Goal: Communication & Community: Share content

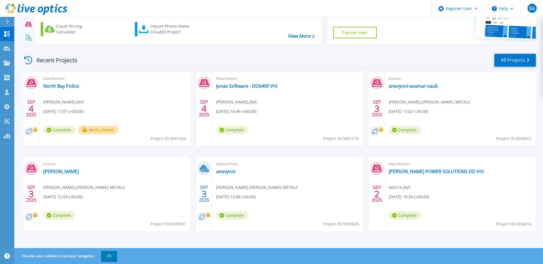
scroll to position [53, 0]
click at [61, 87] on link "North Bay Police" at bounding box center [61, 86] width 36 height 6
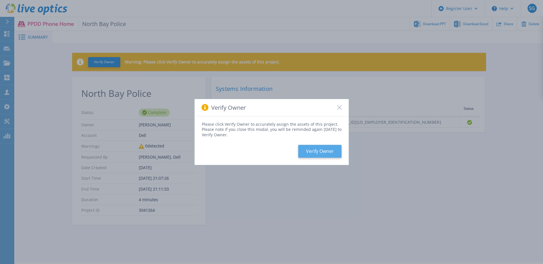
click at [330, 156] on button "Verify Owner" at bounding box center [319, 151] width 43 height 13
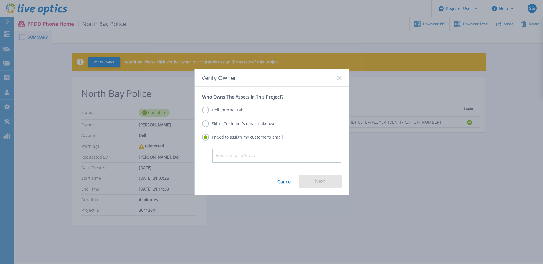
click at [207, 112] on label "Dell Internal Lab" at bounding box center [222, 110] width 41 height 7
click at [0, 0] on input "Dell Internal Lab" at bounding box center [0, 0] width 0 height 0
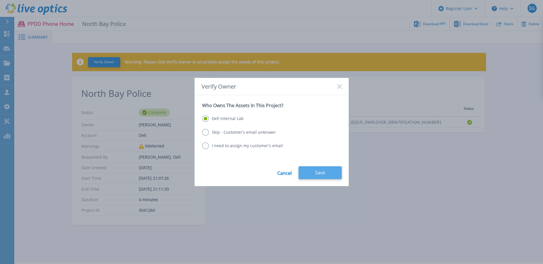
click at [319, 176] on button "Save" at bounding box center [319, 173] width 43 height 13
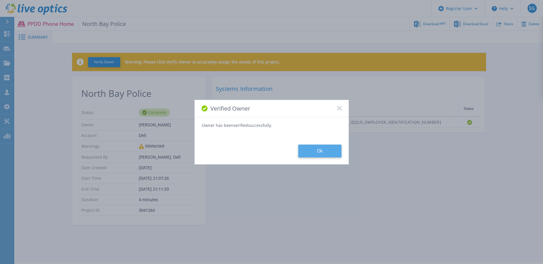
click at [309, 151] on button "Ok" at bounding box center [319, 151] width 43 height 13
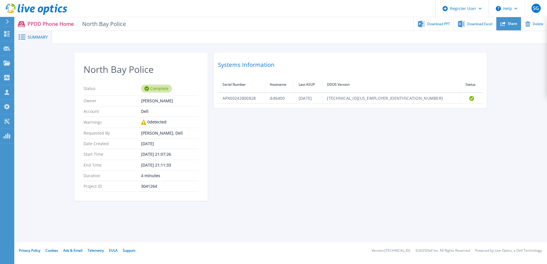
click at [513, 27] on div "Share" at bounding box center [509, 23] width 25 height 13
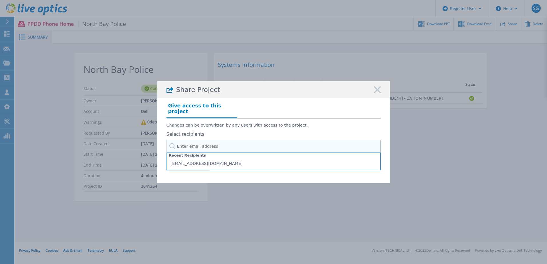
click at [214, 146] on input "text" at bounding box center [274, 146] width 214 height 13
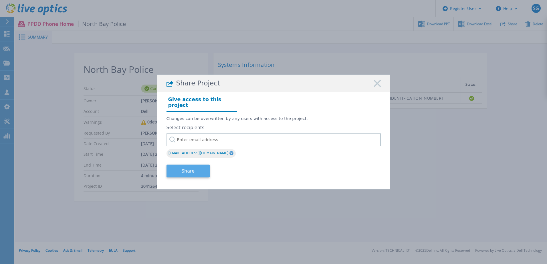
click at [186, 168] on button "Share" at bounding box center [188, 171] width 43 height 13
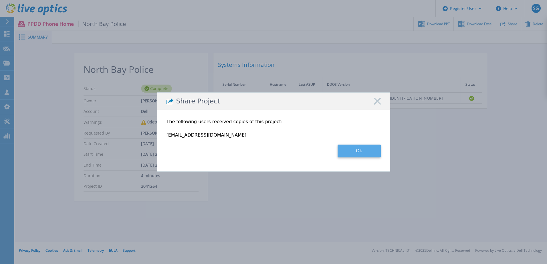
click at [356, 157] on button "Ok" at bounding box center [359, 151] width 43 height 13
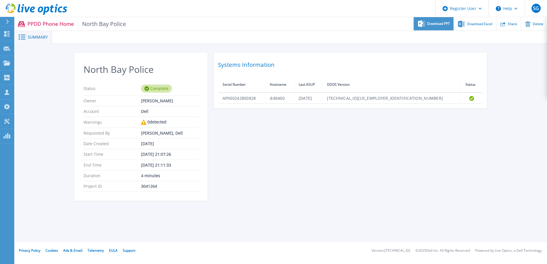
click at [437, 27] on div "Download PPT" at bounding box center [434, 23] width 40 height 13
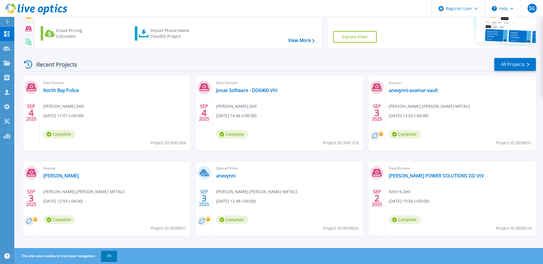
scroll to position [53, 0]
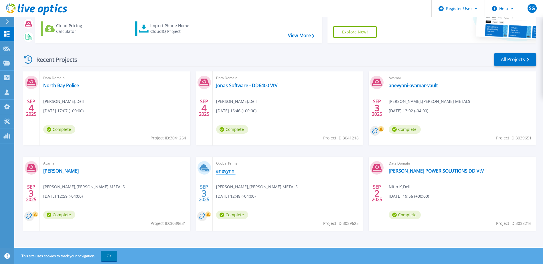
click at [229, 172] on link "anevynni" at bounding box center [225, 171] width 19 height 6
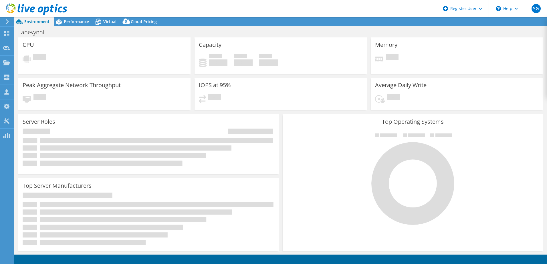
select select "USD"
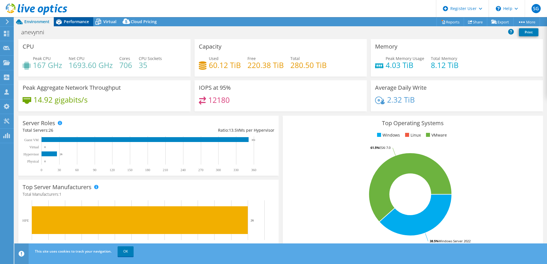
click at [75, 22] on span "Performance" at bounding box center [76, 21] width 25 height 5
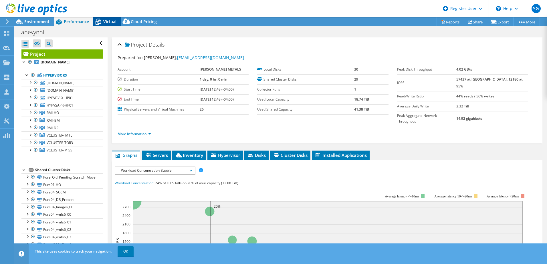
click at [118, 21] on div "Virtual" at bounding box center [106, 21] width 27 height 9
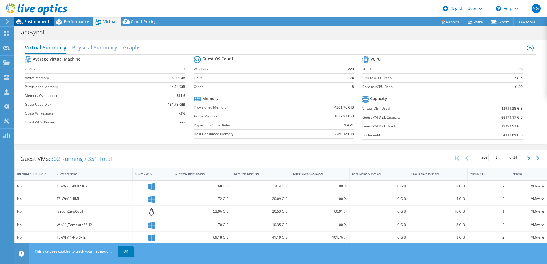
click at [36, 20] on span "Environment" at bounding box center [36, 21] width 25 height 5
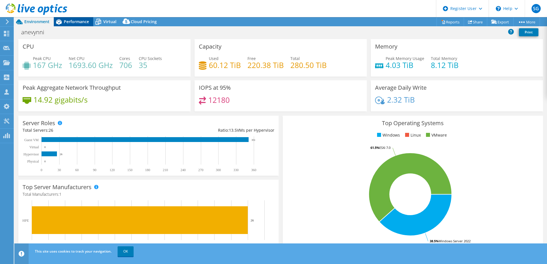
click at [70, 25] on div "Performance" at bounding box center [73, 21] width 39 height 9
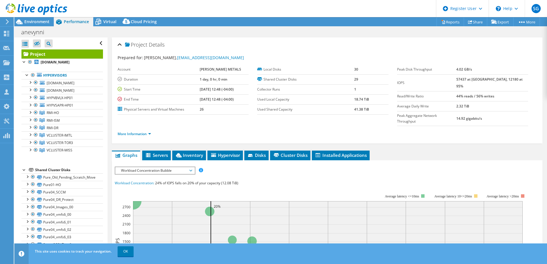
click at [163, 167] on span "Workload Concentration Bubble" at bounding box center [155, 170] width 74 height 7
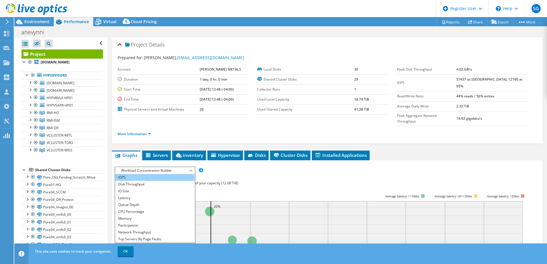
click at [164, 174] on li "IOPS" at bounding box center [154, 177] width 79 height 7
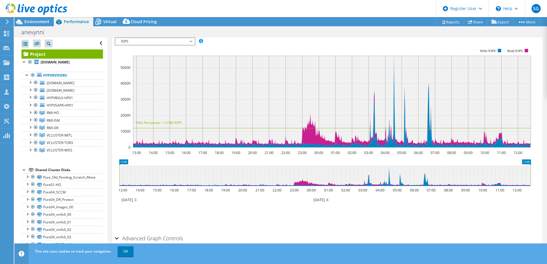
scroll to position [137, 0]
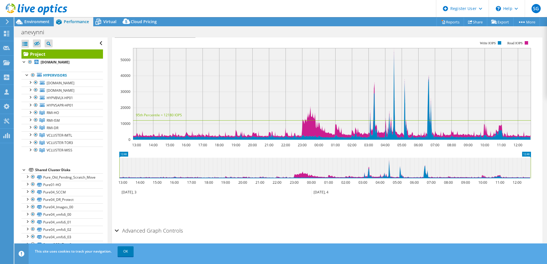
click at [121, 225] on h2 "Advanced Graph Controls" at bounding box center [149, 230] width 68 height 11
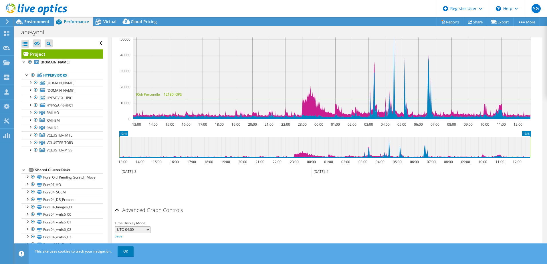
scroll to position [160, 0]
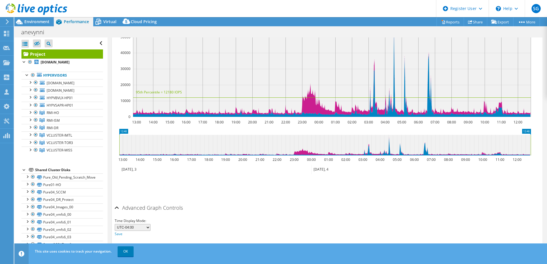
click at [117, 202] on div "Advanced Graph Controls" at bounding box center [327, 208] width 425 height 12
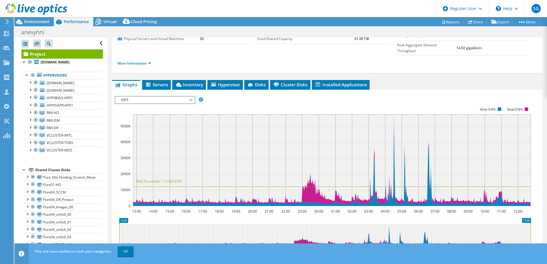
scroll to position [0, 0]
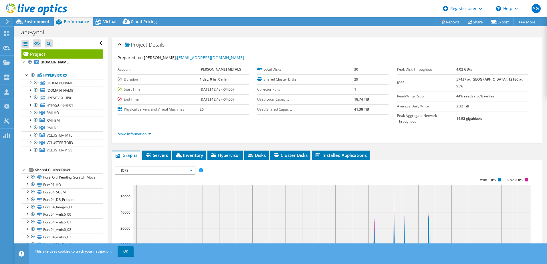
click at [191, 167] on span "IOPS" at bounding box center [155, 170] width 74 height 7
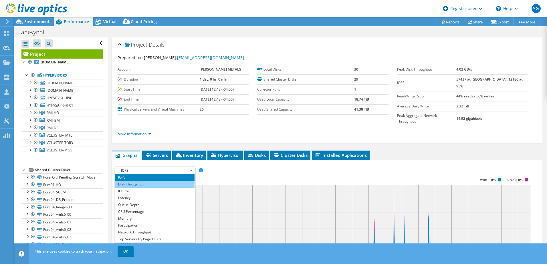
click at [178, 181] on li "Disk Throughput" at bounding box center [154, 184] width 79 height 7
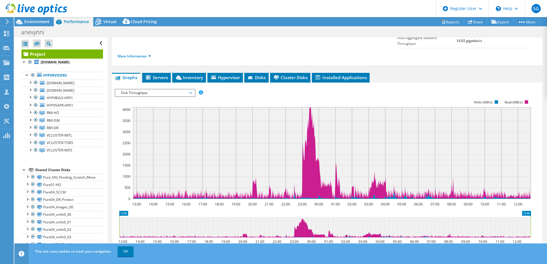
scroll to position [86, 0]
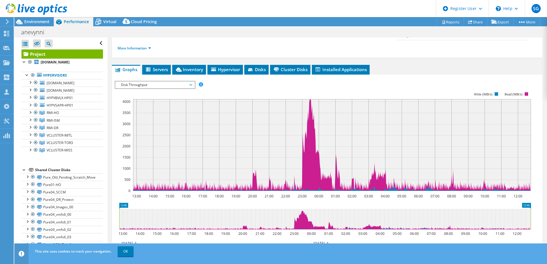
click at [187, 82] on span "Disk Throughput" at bounding box center [155, 85] width 74 height 7
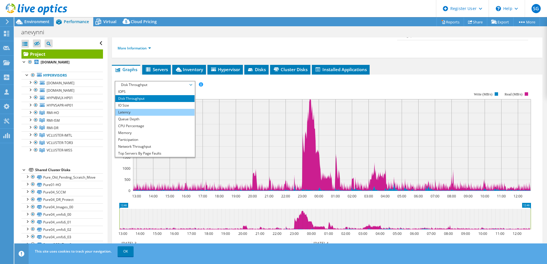
click at [185, 109] on li "Latency" at bounding box center [154, 112] width 79 height 7
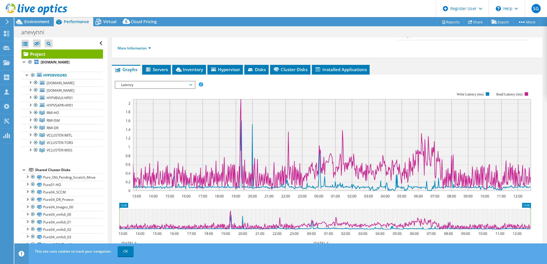
click at [185, 82] on span "Latency" at bounding box center [155, 85] width 74 height 7
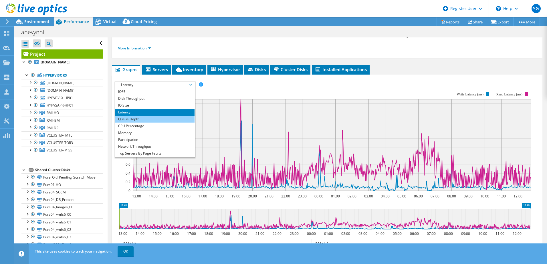
click at [179, 116] on li "Queue Depth" at bounding box center [154, 119] width 79 height 7
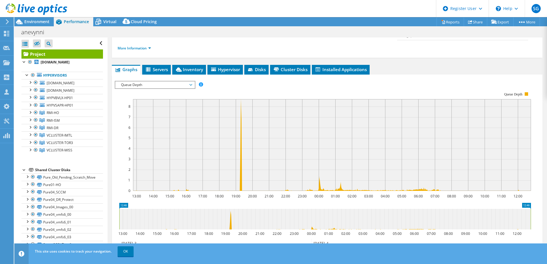
click at [187, 81] on div "Queue Depth IOPS Disk Throughput IO Size Latency Queue Depth CPU Percentage Mem…" at bounding box center [155, 85] width 81 height 8
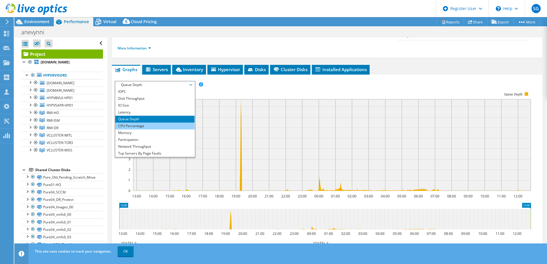
click at [174, 123] on li "CPU Percentage" at bounding box center [154, 126] width 79 height 7
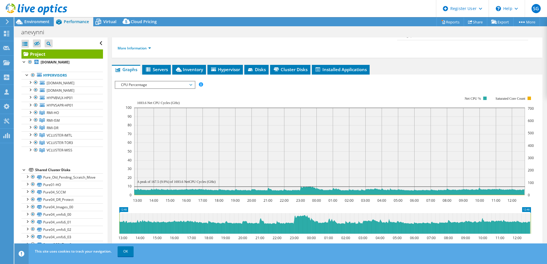
click at [181, 82] on span "CPU Percentage" at bounding box center [155, 85] width 74 height 7
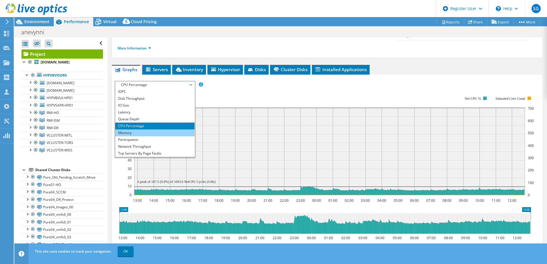
click at [141, 130] on li "Memory" at bounding box center [154, 133] width 79 height 7
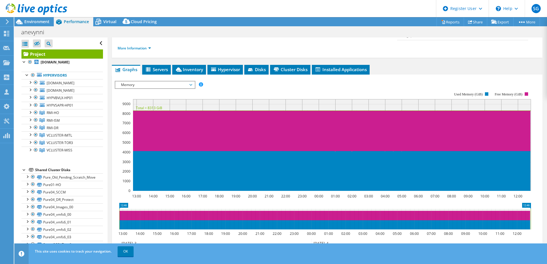
click at [189, 82] on span "Memory" at bounding box center [155, 85] width 74 height 7
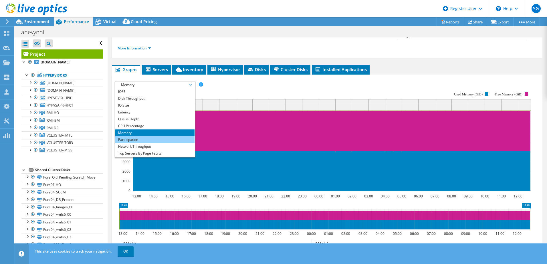
click at [179, 137] on li "Participation" at bounding box center [154, 140] width 79 height 7
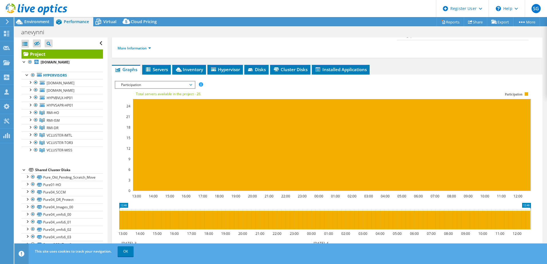
click at [189, 82] on span "Participation" at bounding box center [155, 85] width 74 height 7
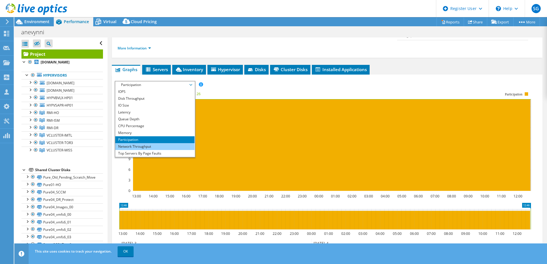
click at [166, 143] on li "Network Throughput" at bounding box center [154, 146] width 79 height 7
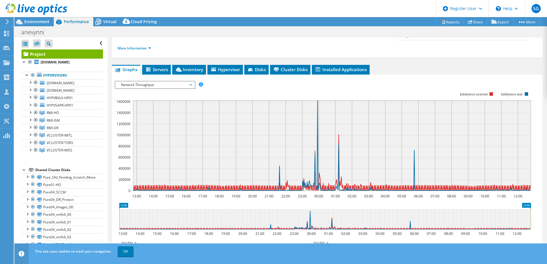
click at [180, 82] on span "Network Throughput" at bounding box center [155, 85] width 74 height 7
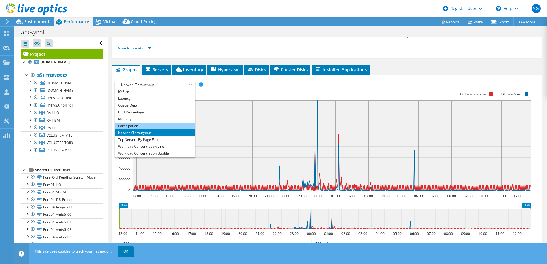
scroll to position [21, 0]
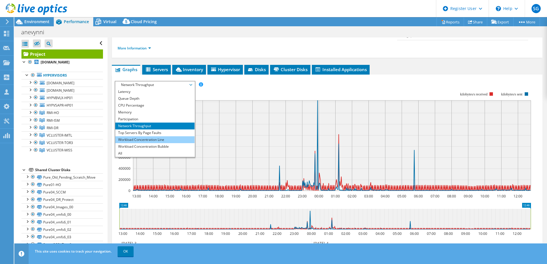
click at [165, 137] on li "Workload Concentration Line" at bounding box center [154, 140] width 79 height 7
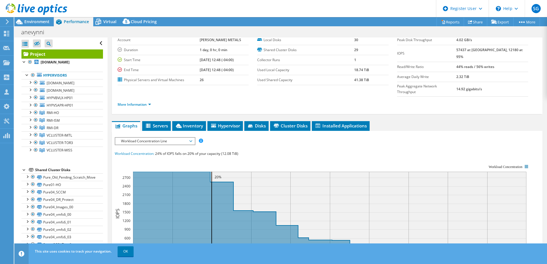
scroll to position [0, 0]
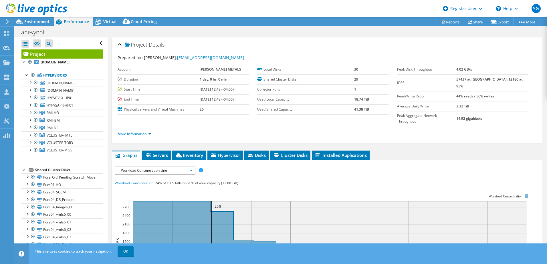
click at [33, 19] on div at bounding box center [33, 9] width 67 height 19
click at [40, 19] on span "Environment" at bounding box center [36, 21] width 25 height 5
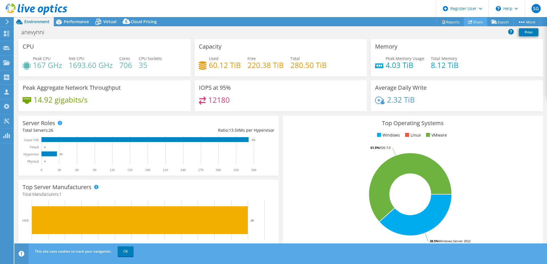
click at [468, 20] on icon at bounding box center [470, 22] width 4 height 4
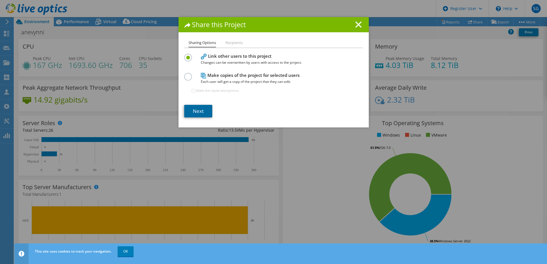
click at [196, 111] on link "Next" at bounding box center [198, 111] width 28 height 13
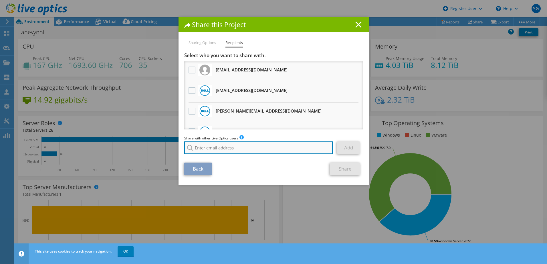
click at [203, 148] on input "search" at bounding box center [258, 148] width 149 height 13
paste input "Savio.Britto@dell.com"
type input "Savio.Britto@dell.com"
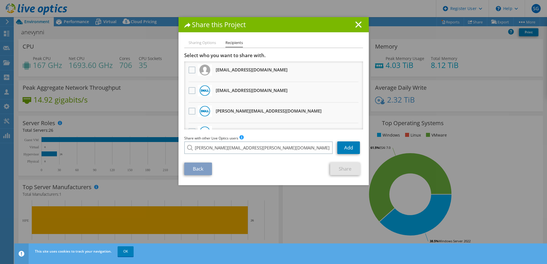
click at [209, 155] on li "Savio.Britto@dell.com" at bounding box center [242, 152] width 116 height 7
click at [341, 149] on link "Add" at bounding box center [348, 148] width 23 height 13
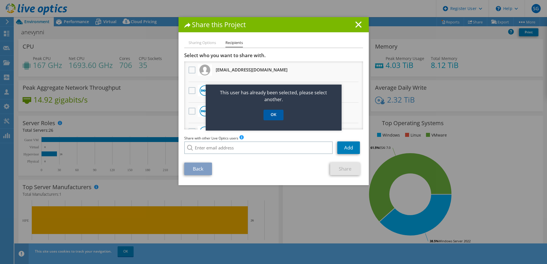
click at [275, 116] on link "OK" at bounding box center [274, 115] width 20 height 11
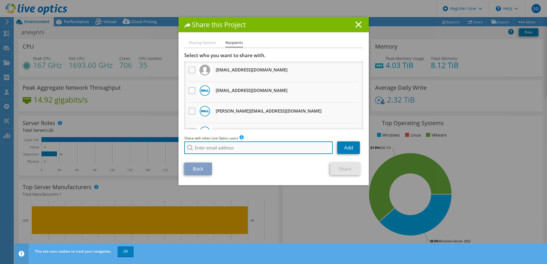
click at [220, 145] on input "search" at bounding box center [258, 148] width 149 height 13
paste input "Savio.Britto@dell.com"
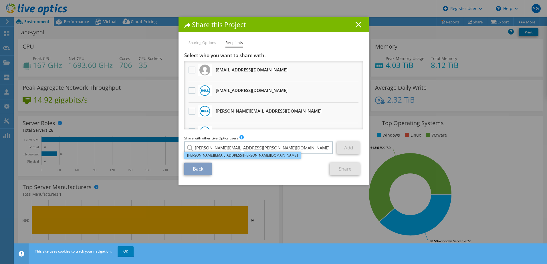
click at [201, 155] on li "Savio.Britto@dell.com" at bounding box center [242, 155] width 116 height 7
type input "Savio.Britto@dell.com"
click at [339, 147] on link "Add" at bounding box center [348, 148] width 23 height 13
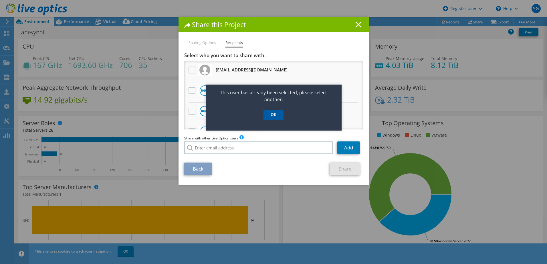
click at [273, 113] on link "OK" at bounding box center [274, 115] width 20 height 11
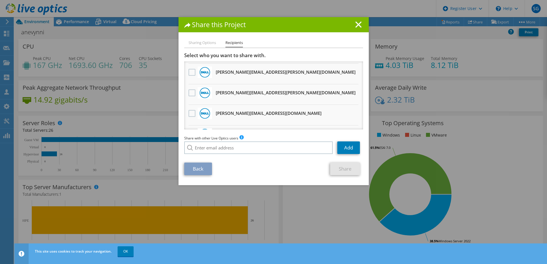
scroll to position [143, 0]
click at [190, 70] on label at bounding box center [193, 71] width 8 height 7
click at [0, 0] on input "checkbox" at bounding box center [0, 0] width 0 height 0
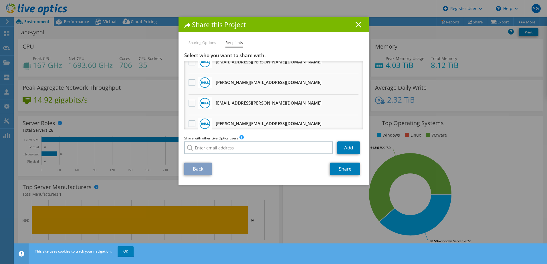
scroll to position [220, 0]
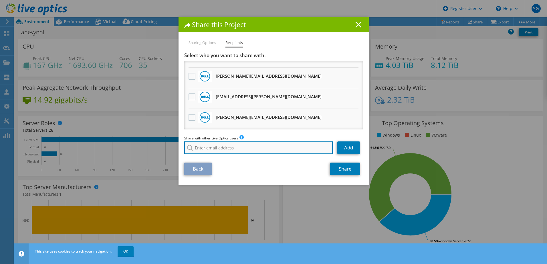
click at [230, 148] on input "search" at bounding box center [258, 148] width 149 height 13
paste input "Michael.Laing@dell.com"
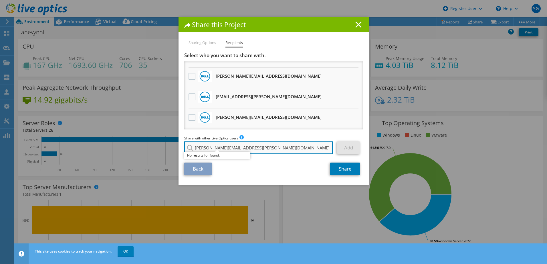
click at [210, 148] on input "Michael.Laing@dell.com" at bounding box center [258, 148] width 149 height 13
type input "Michael_Laing@dell.com"
click at [266, 171] on div "Back Share" at bounding box center [273, 169] width 179 height 13
drag, startPoint x: 248, startPoint y: 148, endPoint x: 189, endPoint y: 150, distance: 58.7
click at [189, 150] on div "Michael_Laing@dell.com No results for found." at bounding box center [258, 148] width 149 height 13
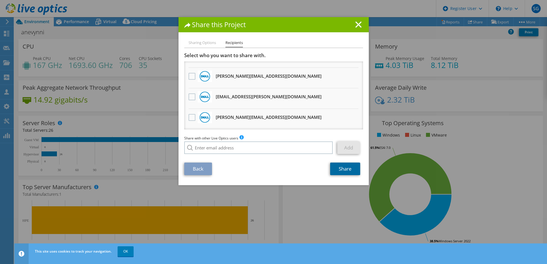
click at [351, 174] on link "Share" at bounding box center [345, 169] width 30 height 13
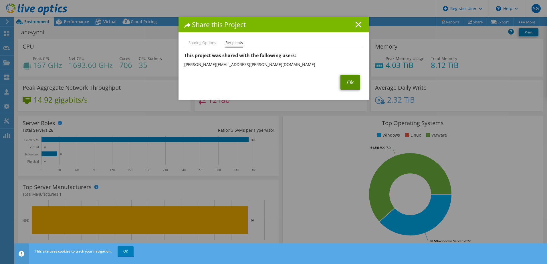
click at [347, 79] on link "Ok" at bounding box center [351, 82] width 20 height 15
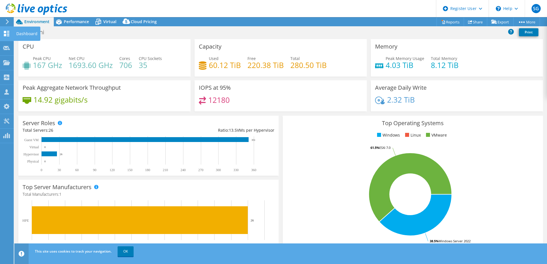
click at [6, 37] on div at bounding box center [6, 34] width 7 height 6
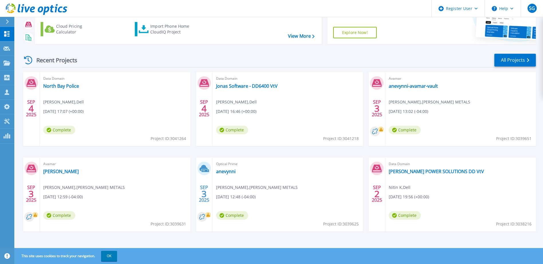
scroll to position [53, 0]
click at [430, 171] on link "[PERSON_NAME] POWER SOLUTIONS DD VtV" at bounding box center [436, 171] width 95 height 6
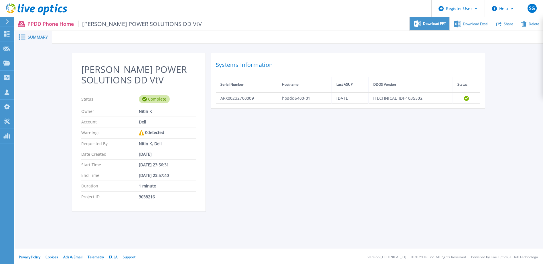
click at [426, 23] on span "Download PPT" at bounding box center [434, 23] width 23 height 3
